Goal: Check status: Check status

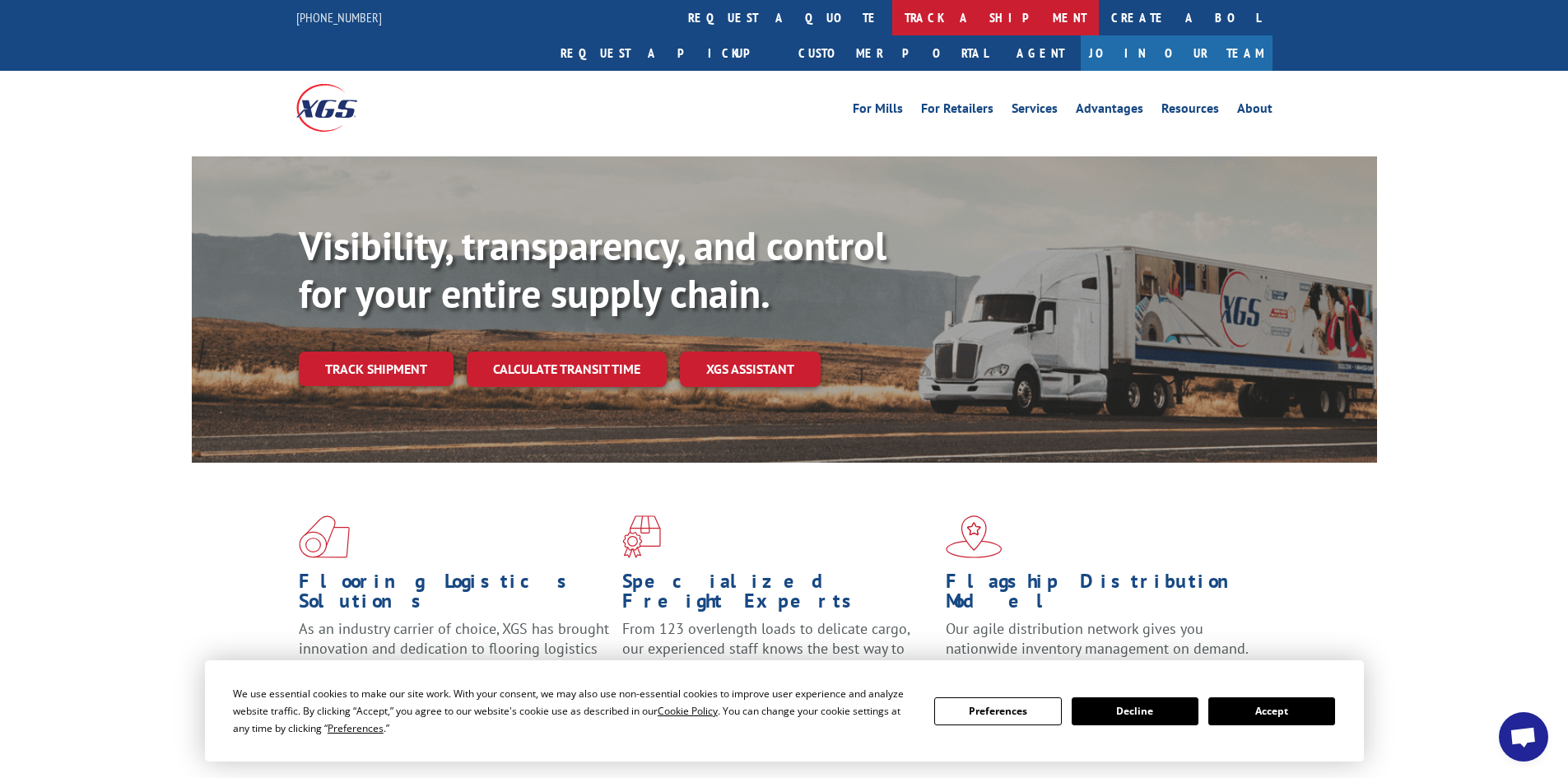
click at [892, 13] on link "track a shipment" at bounding box center [995, 17] width 206 height 36
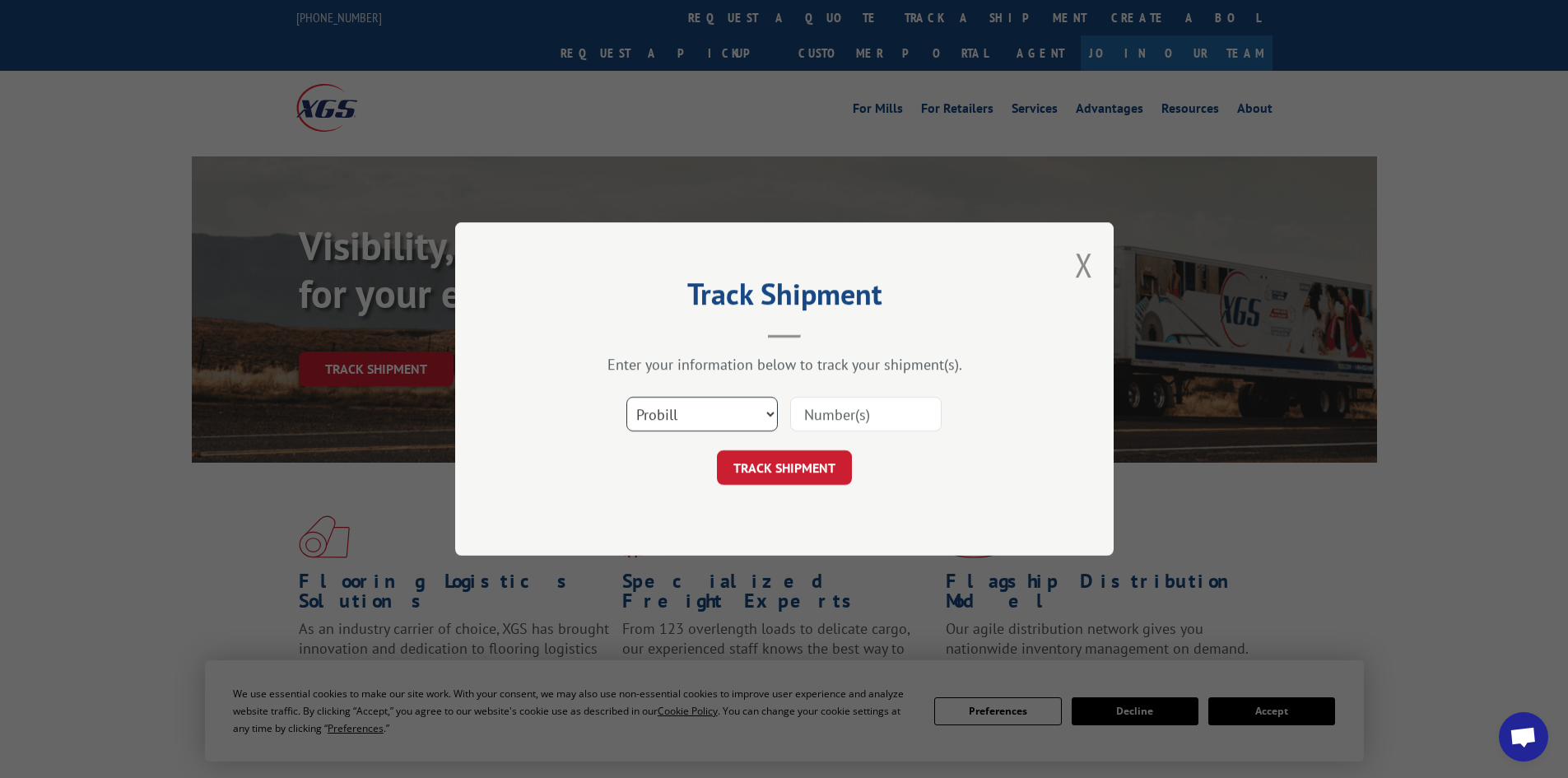
click at [708, 415] on select "Select category... Probill BOL PO" at bounding box center [703, 414] width 151 height 35
select select "bol"
click at [627, 397] on select "Select category... Probill BOL PO" at bounding box center [703, 414] width 151 height 35
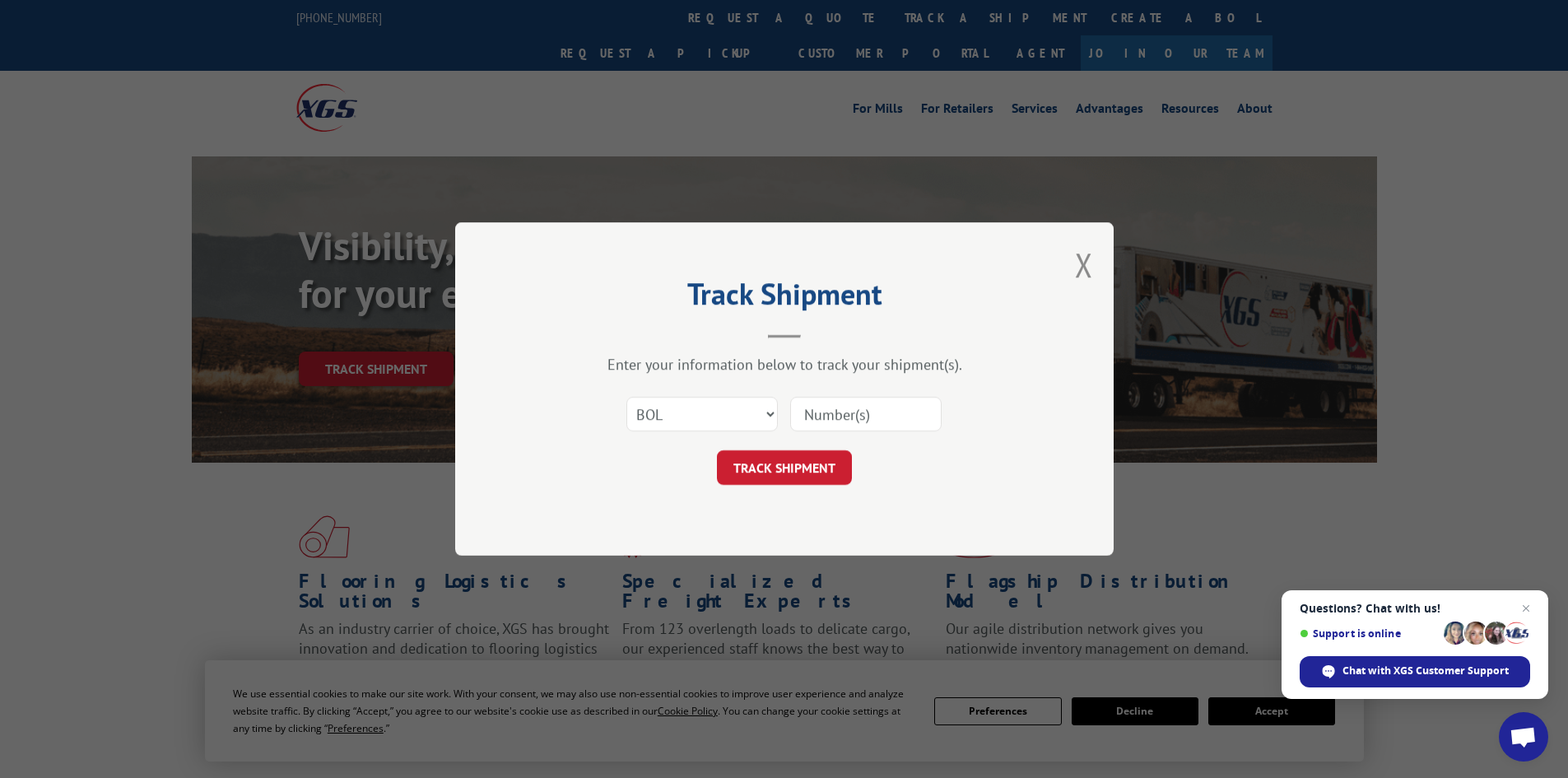
click at [825, 413] on input at bounding box center [866, 414] width 151 height 35
paste input "09480300000366881"
type input "09480300000366881"
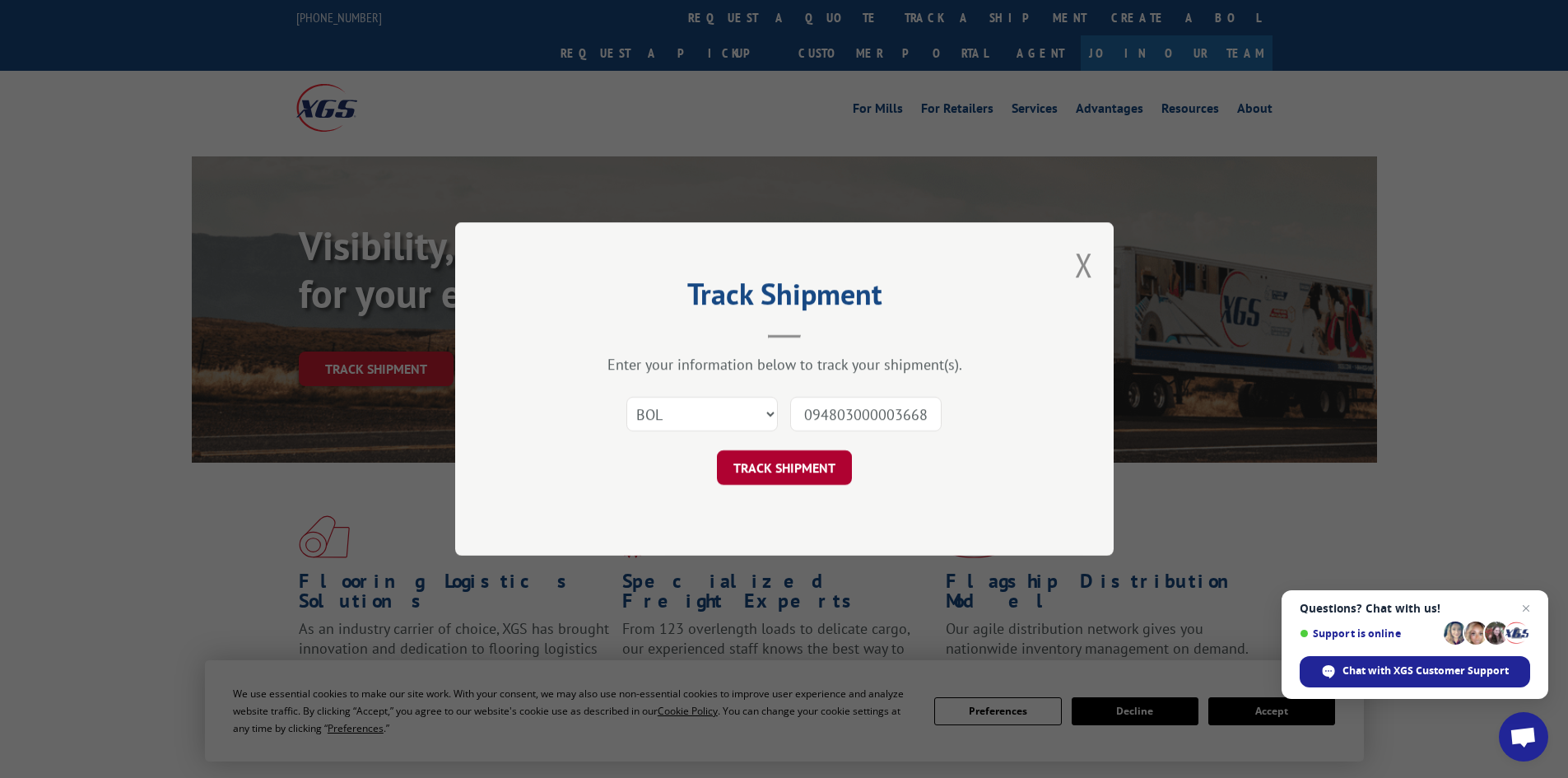
click at [817, 466] on button "TRACK SHIPMENT" at bounding box center [784, 467] width 135 height 35
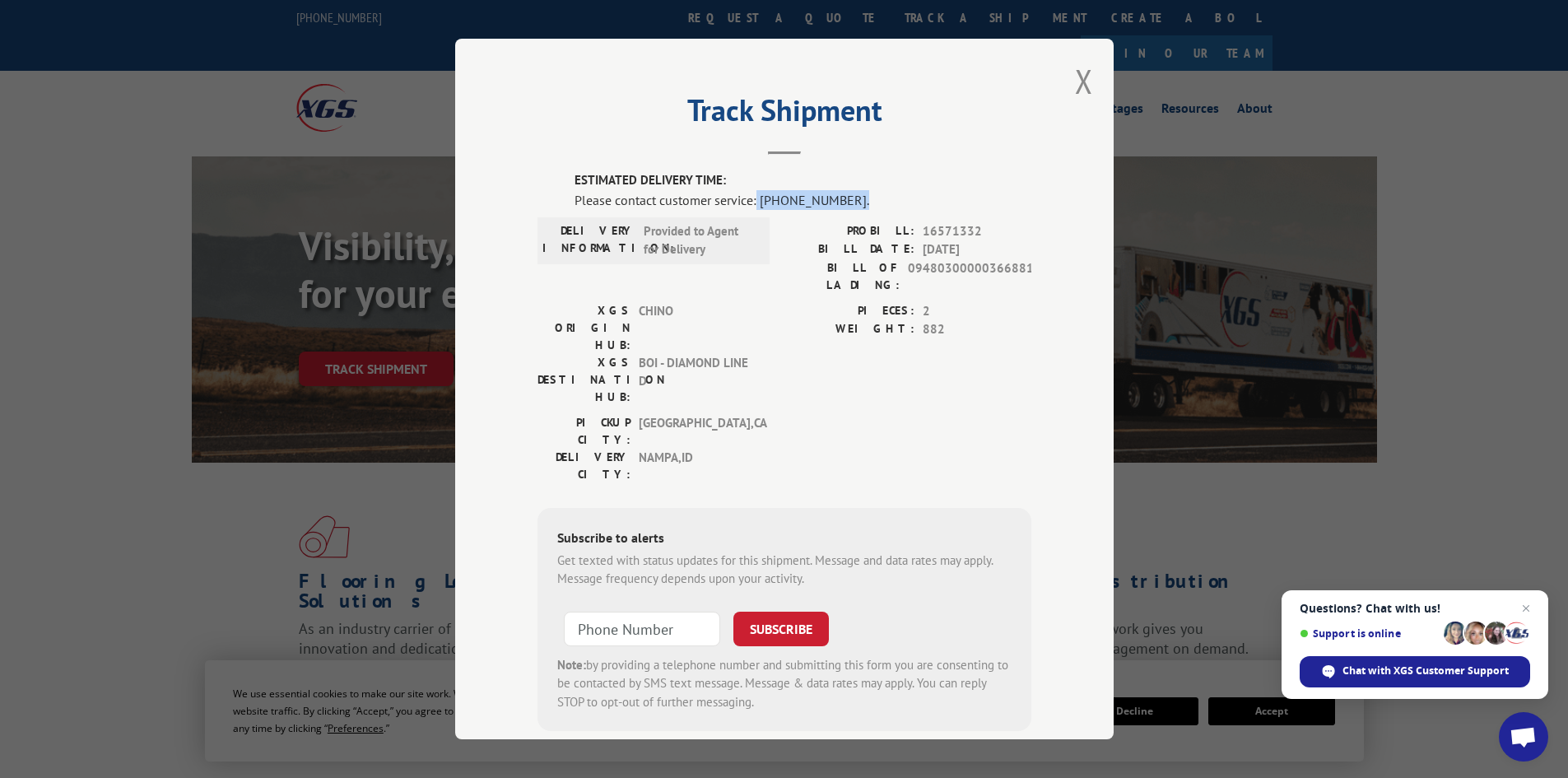
drag, startPoint x: 853, startPoint y: 194, endPoint x: 751, endPoint y: 194, distance: 102.0
click at [751, 194] on div "Please contact customer service: [PHONE_NUMBER]." at bounding box center [803, 199] width 457 height 20
drag, startPoint x: 763, startPoint y: 312, endPoint x: 657, endPoint y: 317, distance: 106.1
click at [657, 317] on div "XGS ORIGIN HUB: CHINO XGS DESTINATION HUB: BOI - DIAMOND LINE D PIECES: 2 WEIGH…" at bounding box center [784, 358] width 494 height 112
click at [939, 262] on span "09480300000366881" at bounding box center [970, 277] width 124 height 35
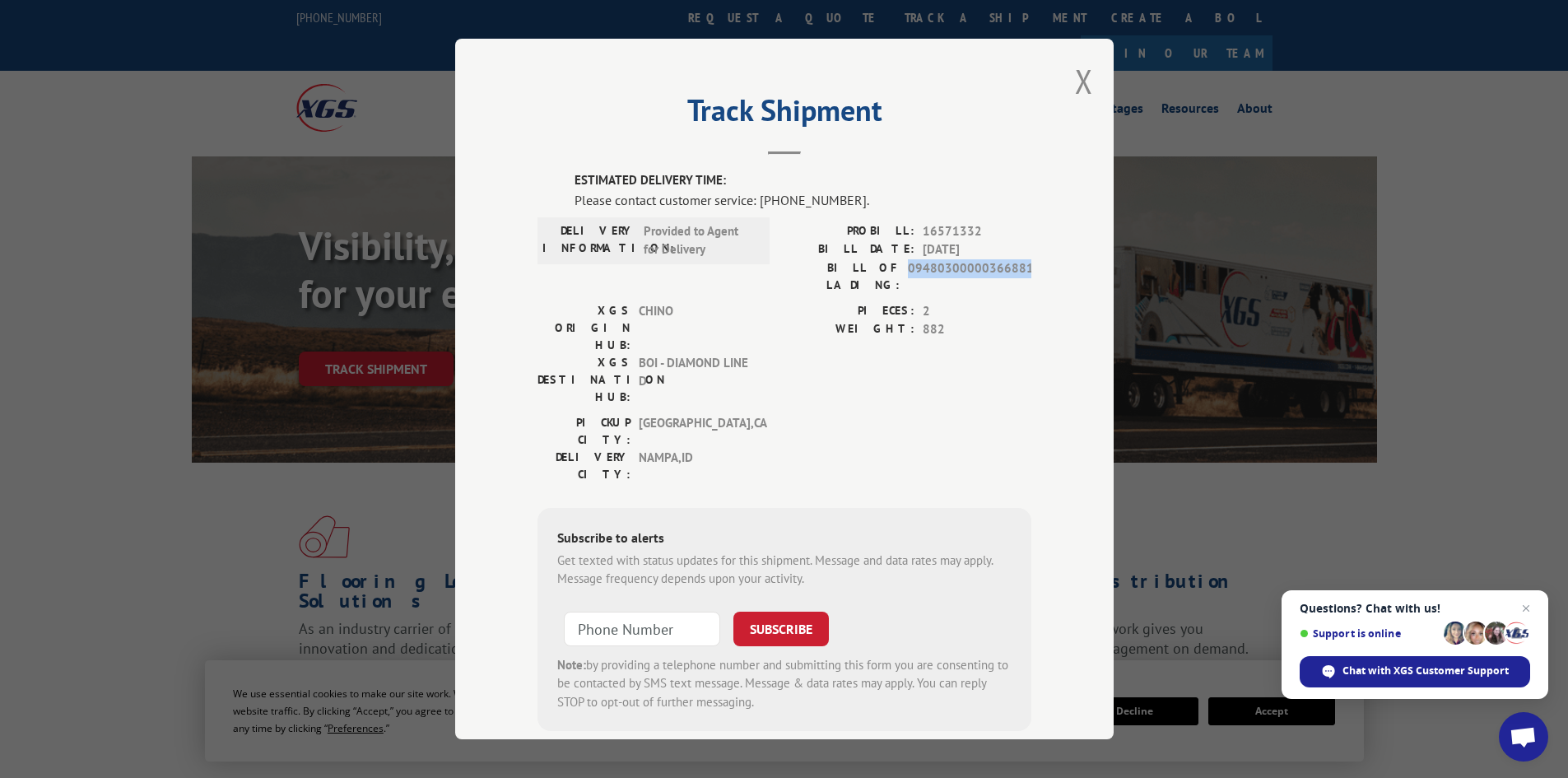
click at [939, 262] on span "09480300000366881" at bounding box center [970, 277] width 124 height 35
click at [813, 267] on label "BILL OF LADING:" at bounding box center [842, 277] width 115 height 35
drag, startPoint x: 813, startPoint y: 267, endPoint x: 1022, endPoint y: 269, distance: 209.0
click at [1022, 269] on div "BILL OF LADING: 09480300000366881" at bounding box center [908, 277] width 247 height 35
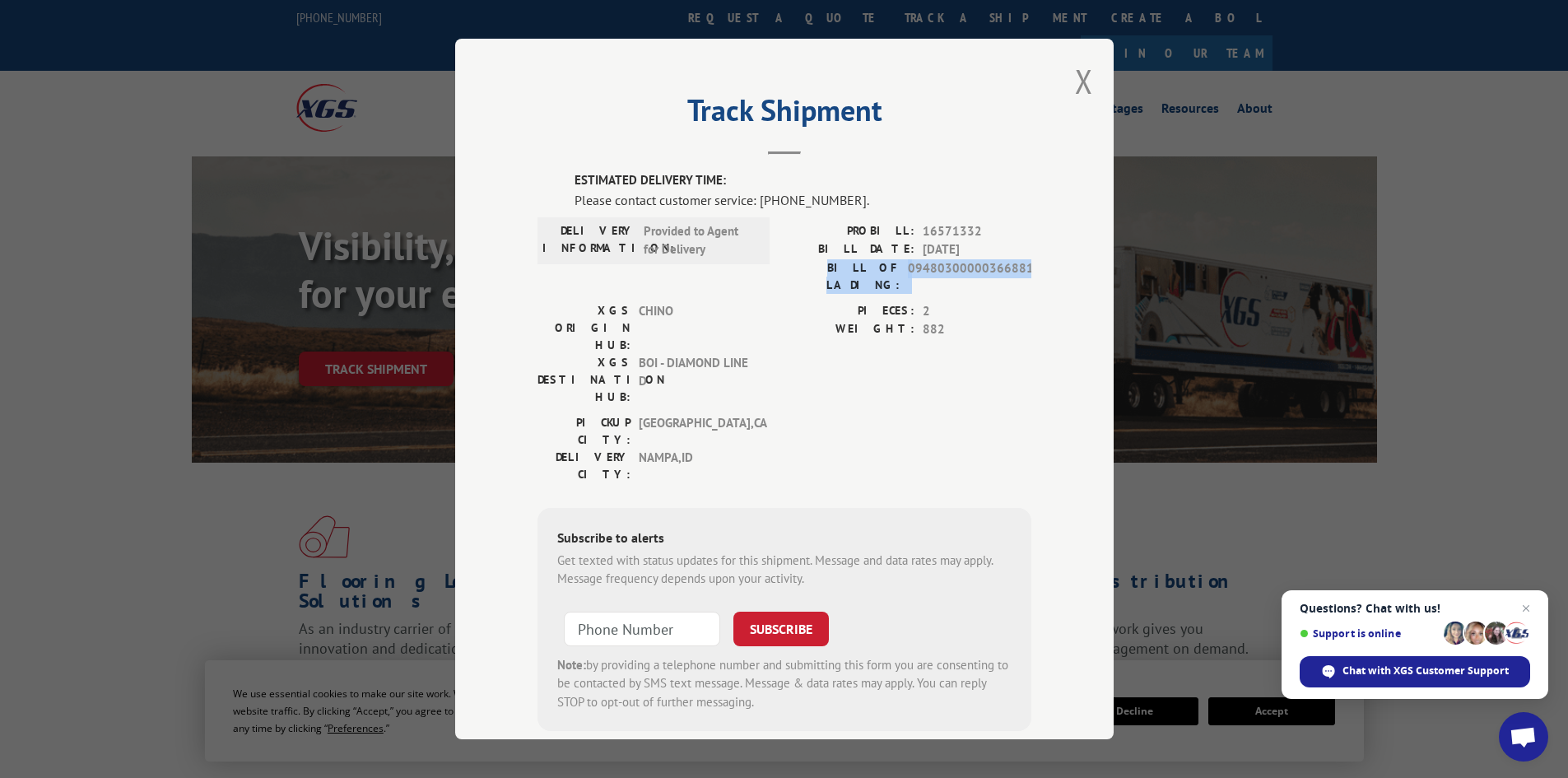
copy div "BILL OF LADING: 09480300000366881"
click at [991, 320] on span "882" at bounding box center [977, 330] width 109 height 19
drag, startPoint x: 855, startPoint y: 197, endPoint x: 748, endPoint y: 207, distance: 107.5
click at [748, 207] on div "Please contact customer service: [PHONE_NUMBER]." at bounding box center [803, 199] width 457 height 20
drag, startPoint x: 972, startPoint y: 231, endPoint x: 918, endPoint y: 234, distance: 54.1
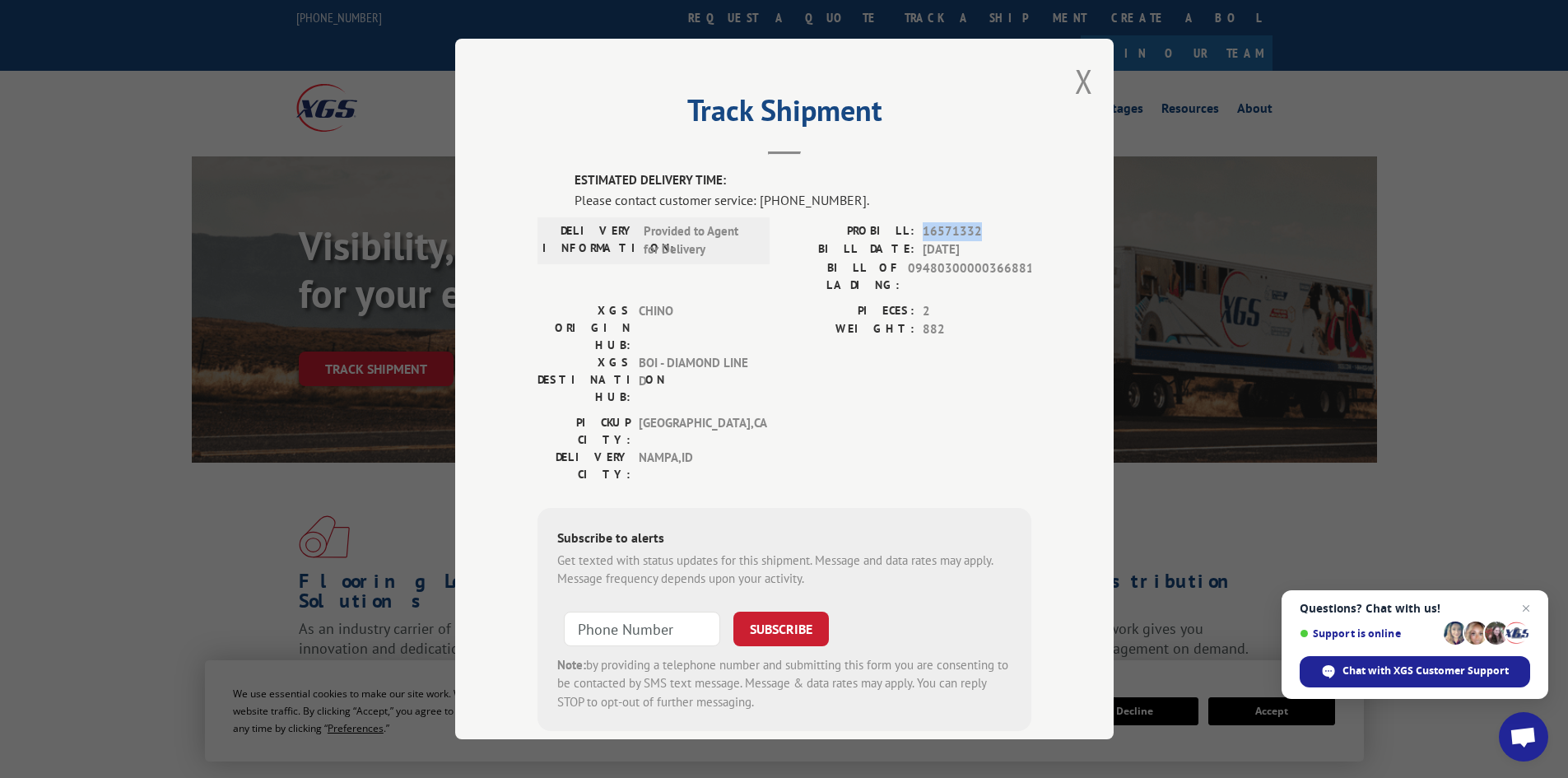
click at [923, 234] on span "16571332" at bounding box center [977, 231] width 109 height 19
click at [1010, 321] on span "882" at bounding box center [977, 330] width 109 height 19
drag, startPoint x: 869, startPoint y: 294, endPoint x: 931, endPoint y: 292, distance: 62.0
click at [931, 302] on div "PIECES: 2" at bounding box center [908, 312] width 247 height 19
drag, startPoint x: 861, startPoint y: 313, endPoint x: 946, endPoint y: 312, distance: 85.0
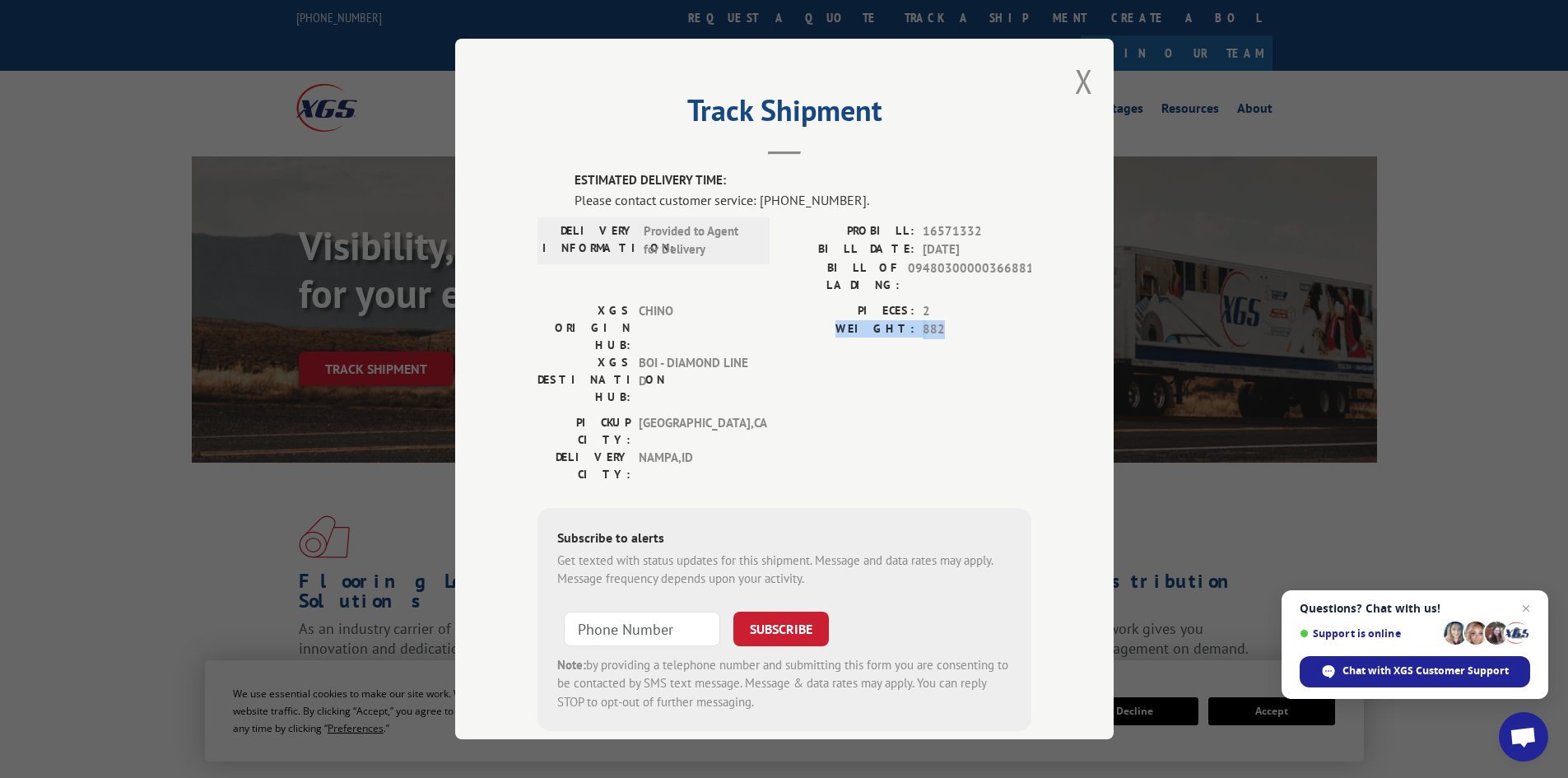
click at [946, 320] on div "WEIGHT: 882" at bounding box center [908, 330] width 247 height 19
click at [1020, 414] on div "[GEOGRAPHIC_DATA]: [GEOGRAPHIC_DATA] , [GEOGRAPHIC_DATA]: [GEOGRAPHIC_DATA] , […" at bounding box center [784, 453] width 494 height 77
click at [1079, 81] on button "Close modal" at bounding box center [1084, 81] width 18 height 44
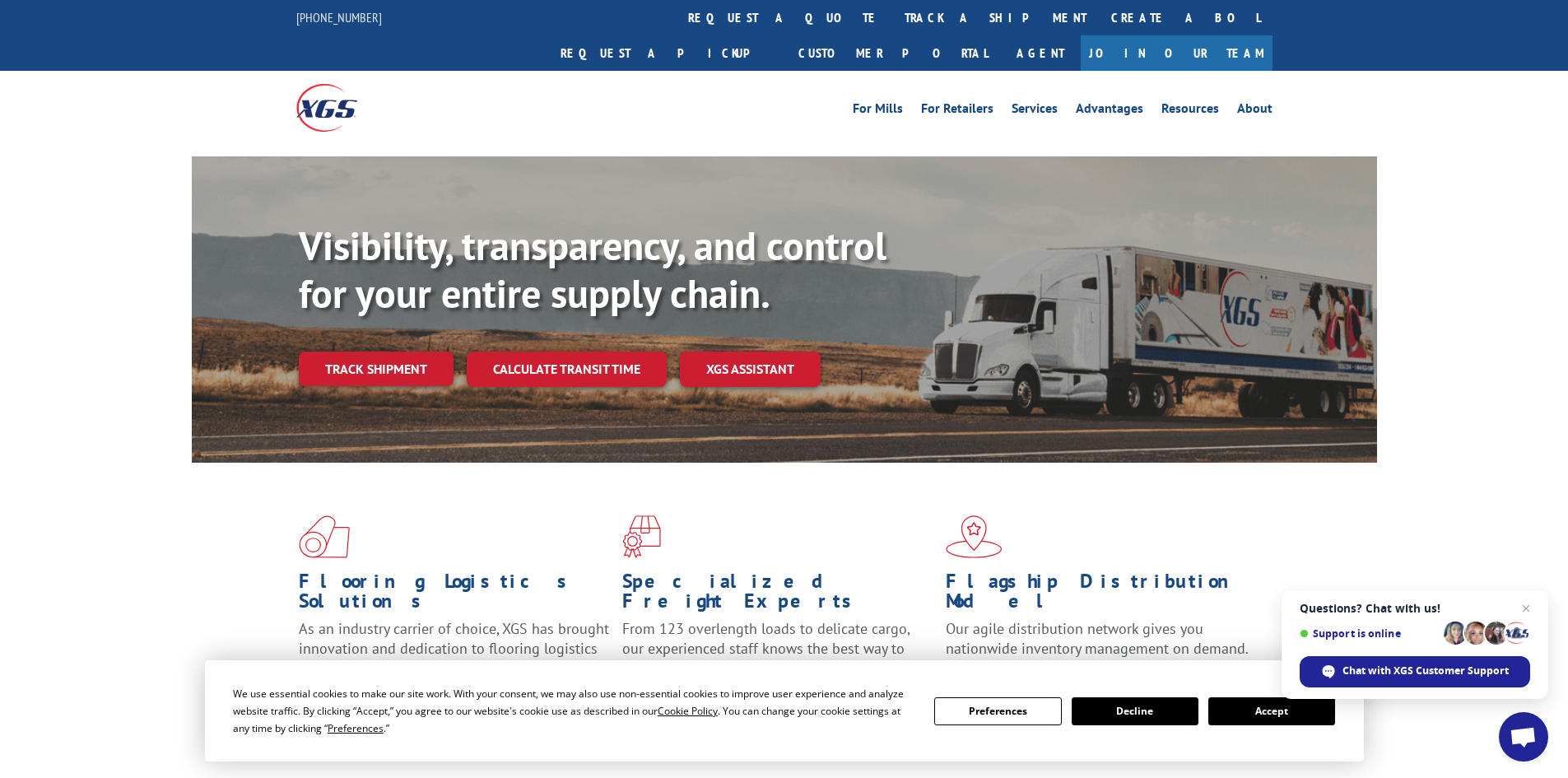
click at [892, 18] on link "track a shipment" at bounding box center [995, 17] width 206 height 36
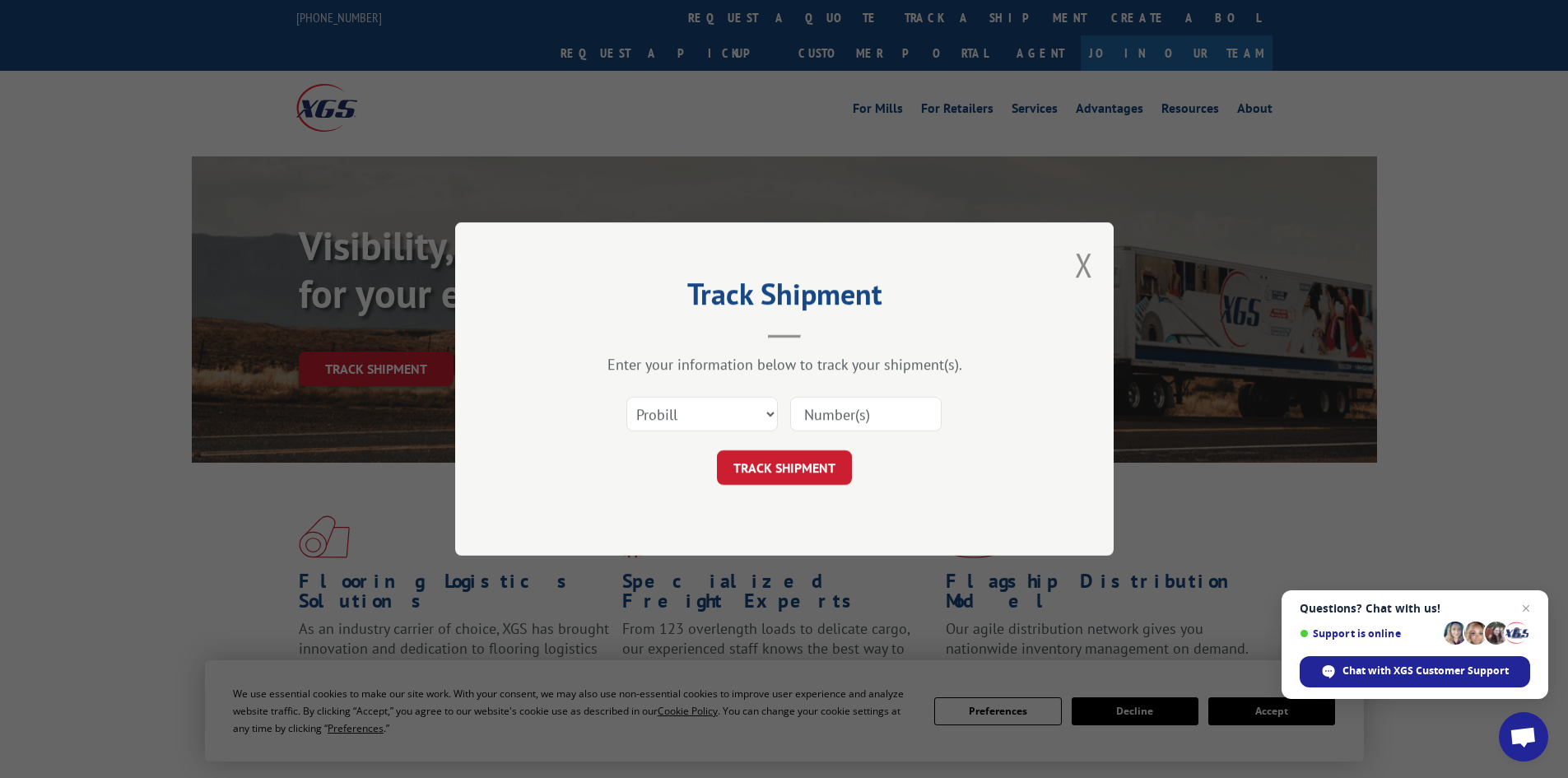
click at [828, 416] on input at bounding box center [866, 414] width 151 height 35
click at [845, 408] on input at bounding box center [866, 414] width 151 height 35
paste input "16571332"
type input "16571332"
click at [800, 469] on button "TRACK SHIPMENT" at bounding box center [784, 467] width 135 height 35
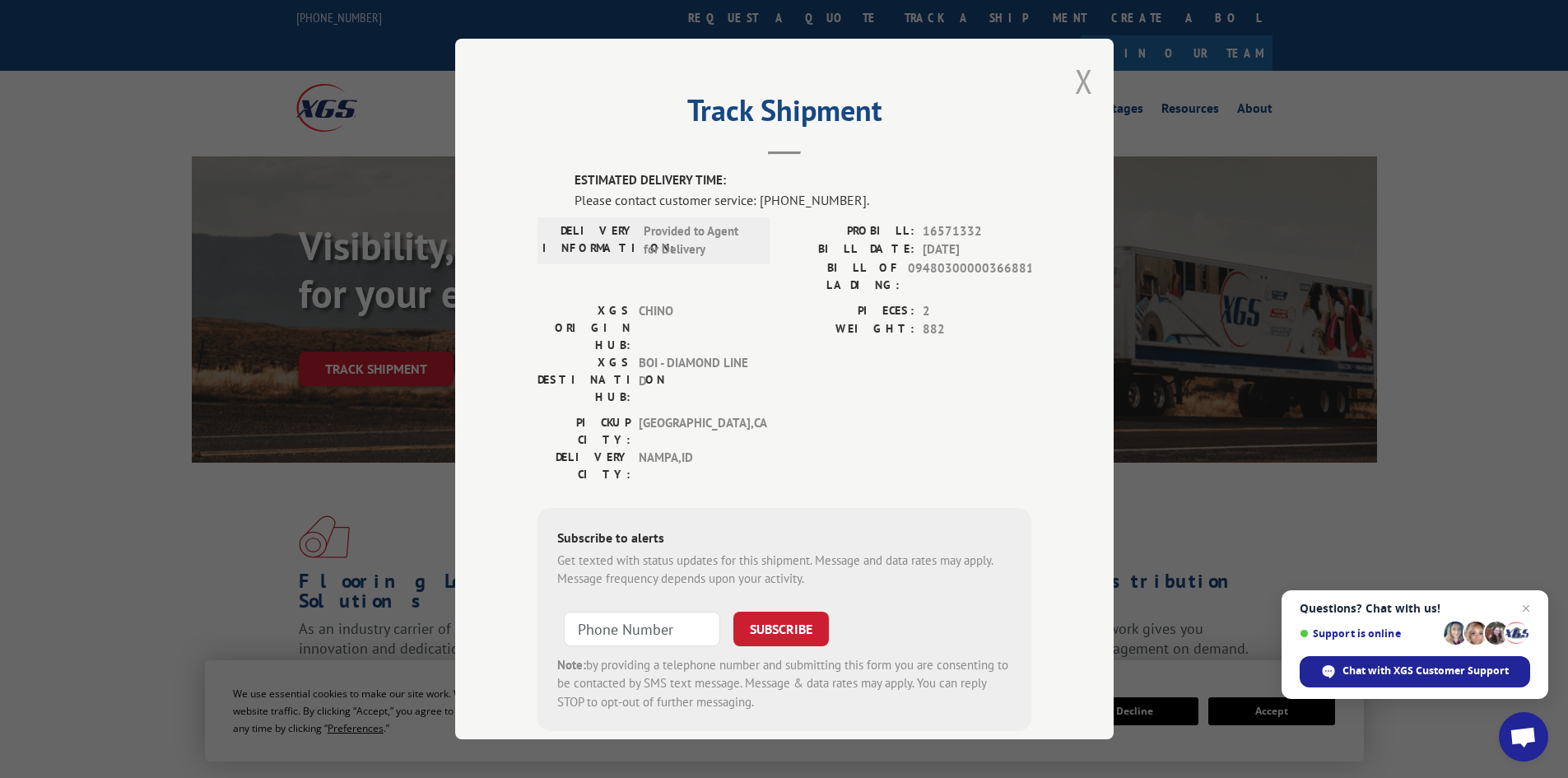
click at [1080, 80] on button "Close modal" at bounding box center [1084, 81] width 18 height 44
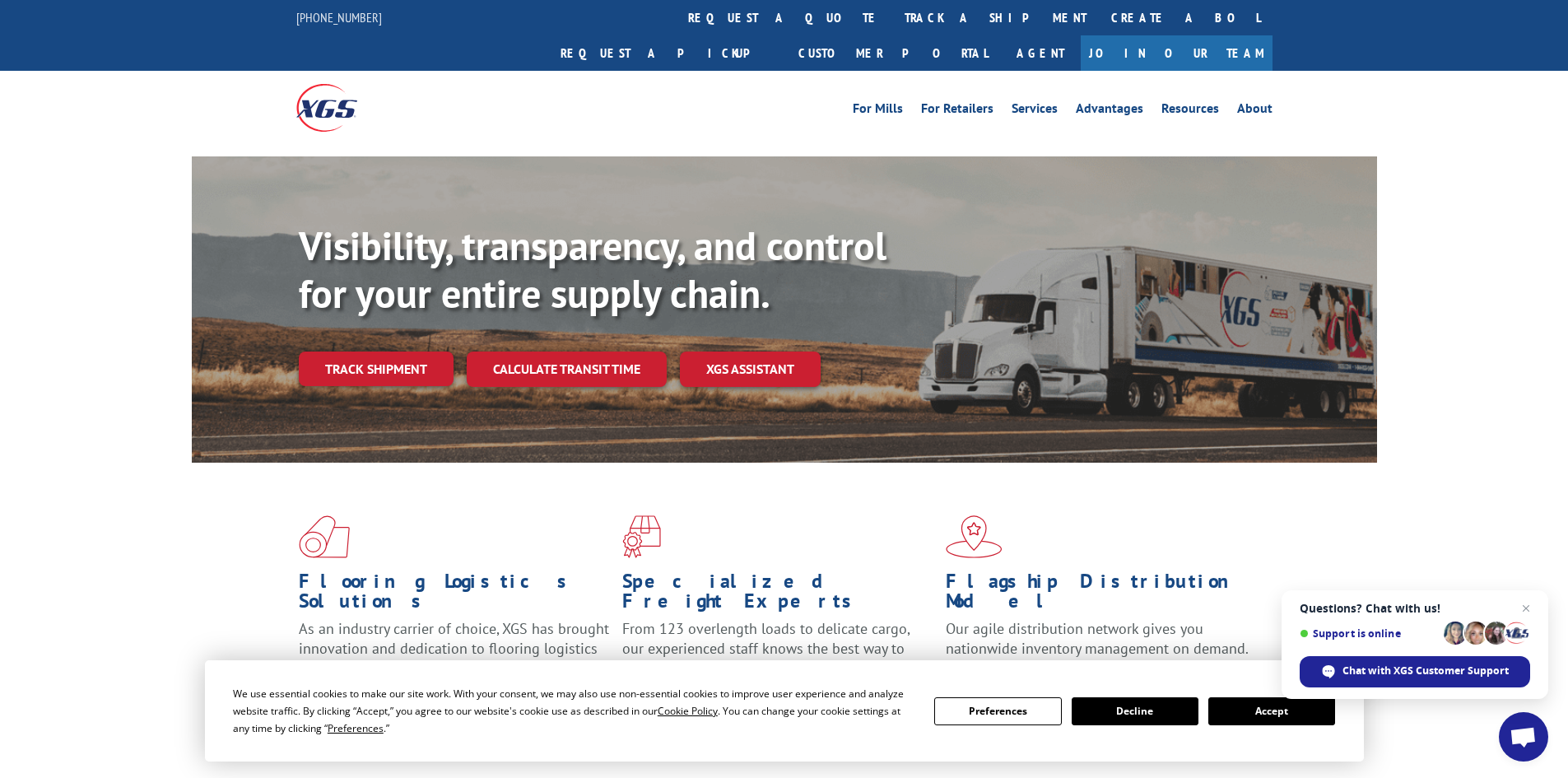
click at [389, 352] on link "Track shipment" at bounding box center [376, 369] width 155 height 35
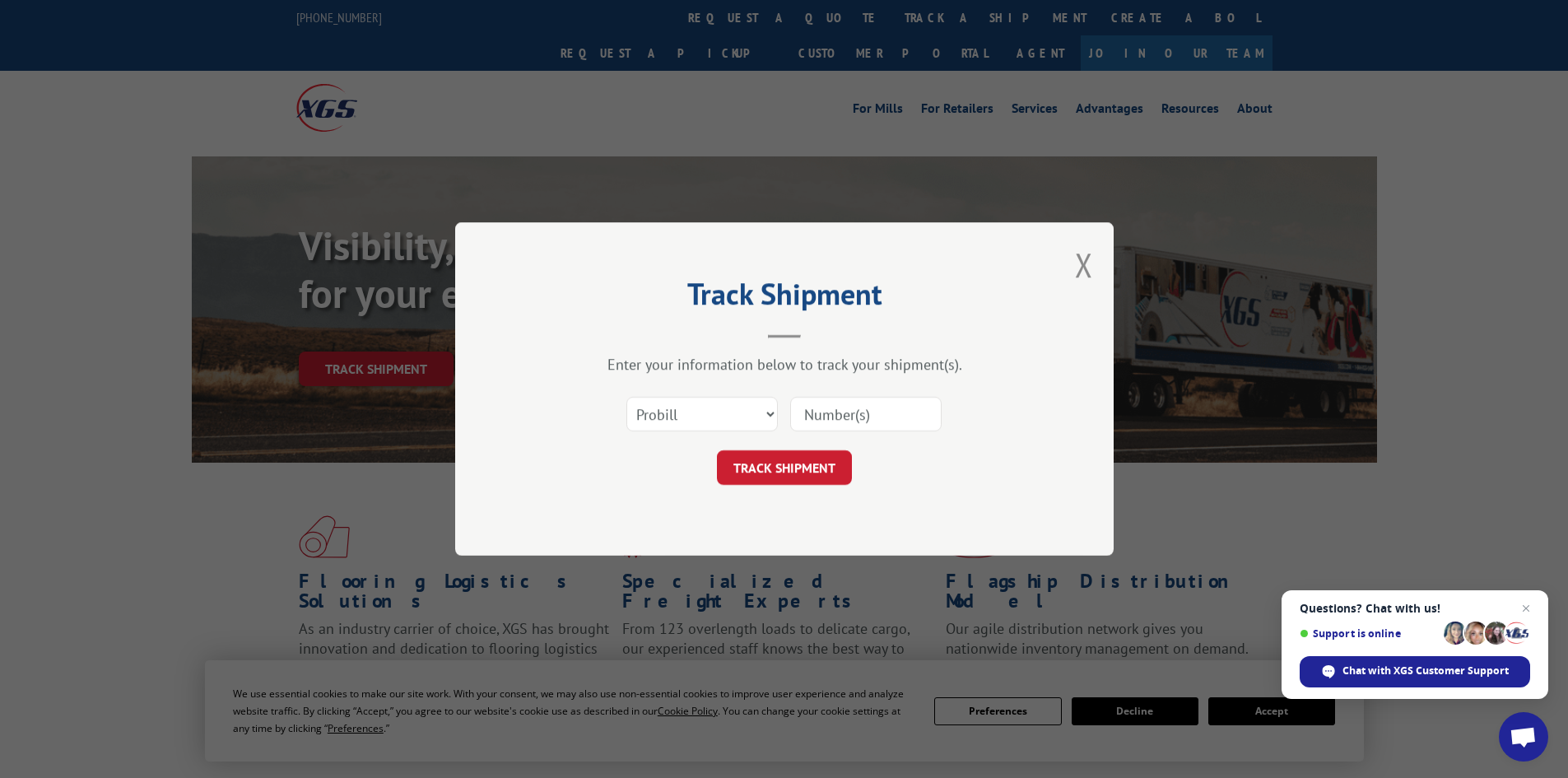
click at [484, 174] on div "Track Shipment Enter your information below to track your shipment(s). Select c…" at bounding box center [784, 389] width 1568 height 778
click at [1084, 266] on button "Close modal" at bounding box center [1084, 265] width 18 height 44
